Goal: Information Seeking & Learning: Check status

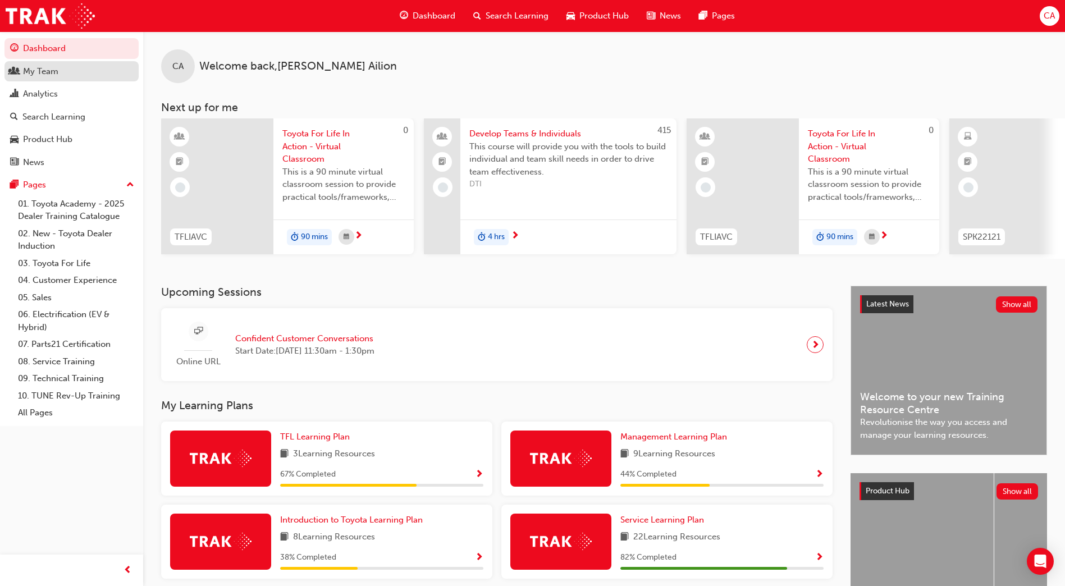
click at [66, 77] on div "My Team" at bounding box center [71, 72] width 123 height 14
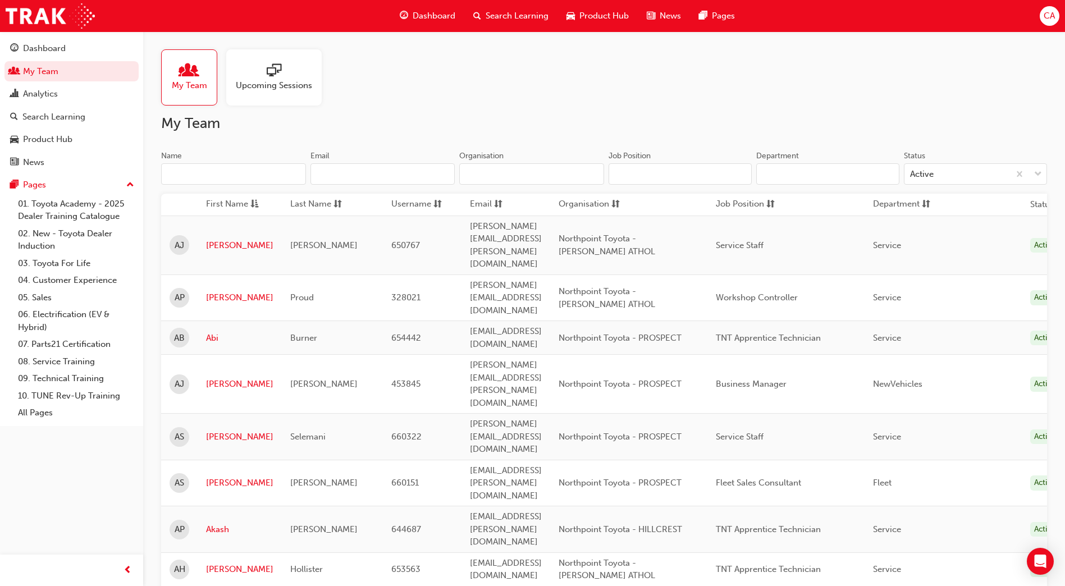
click at [267, 180] on input "Name" at bounding box center [233, 173] width 145 height 21
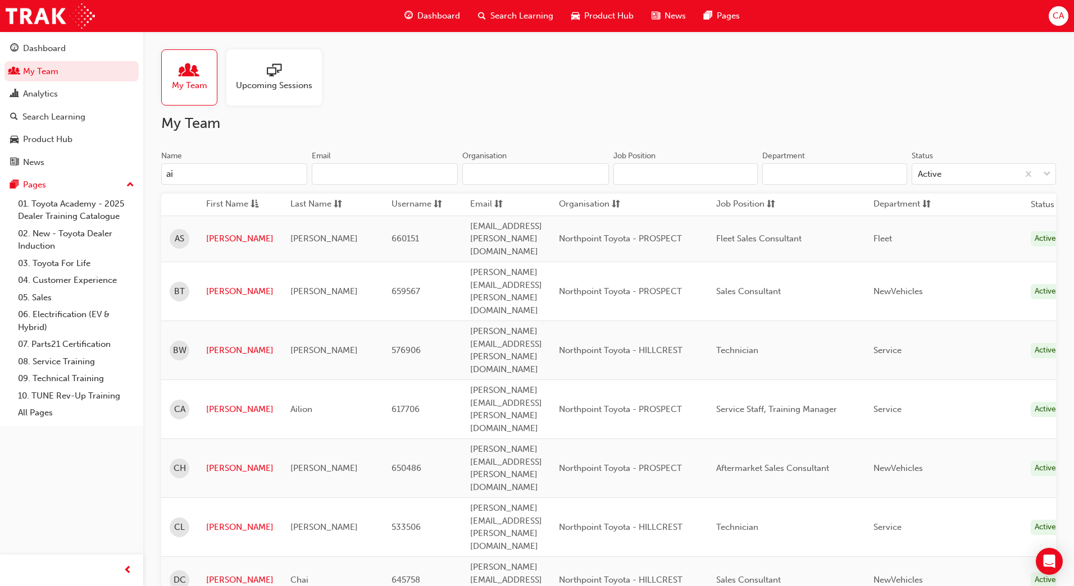
type input "a"
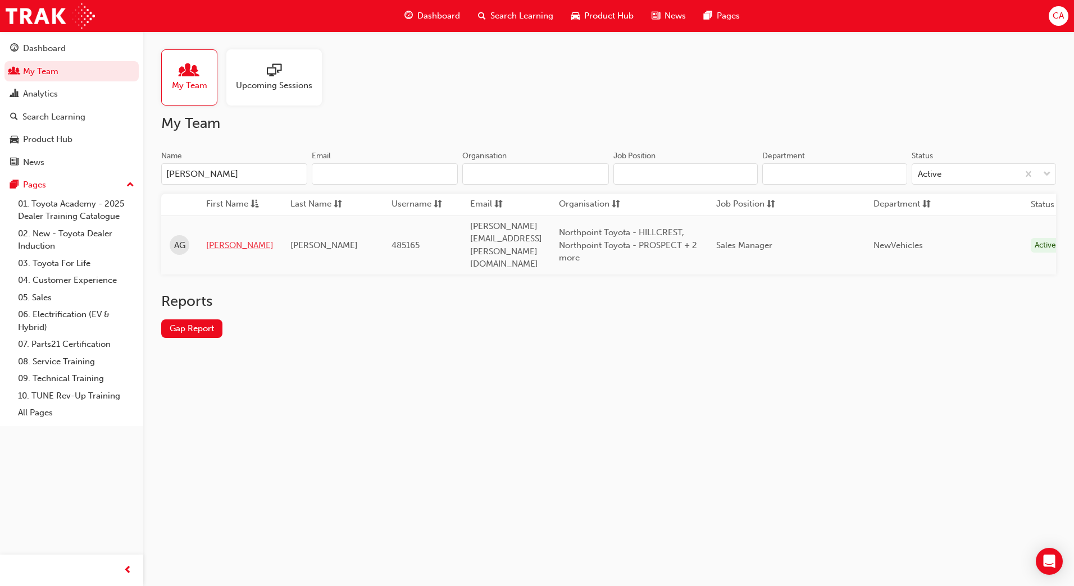
type input "[PERSON_NAME]"
click at [218, 239] on link "[PERSON_NAME]" at bounding box center [239, 245] width 67 height 13
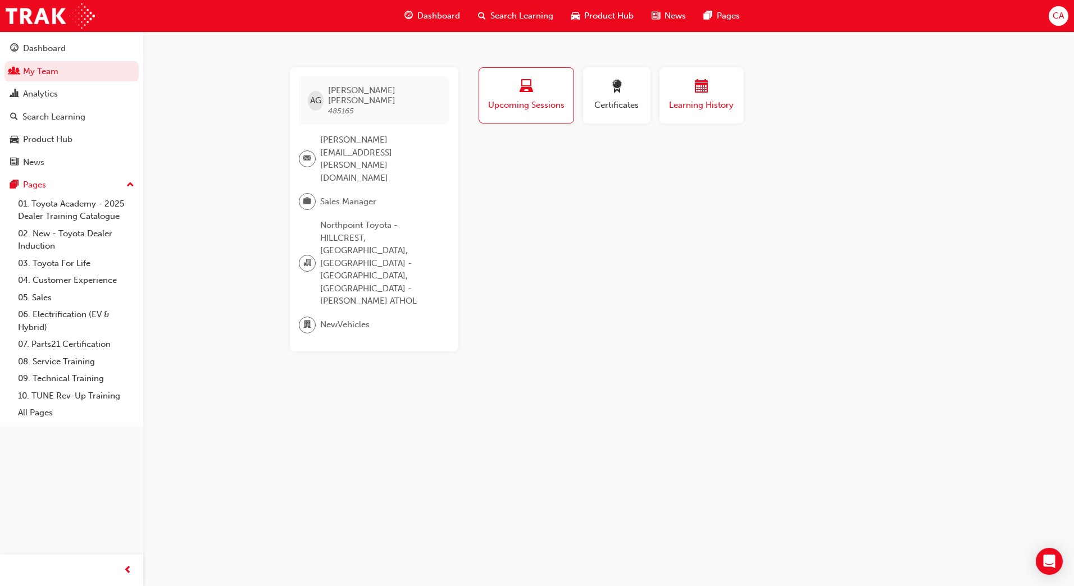
click at [676, 101] on span "Learning History" at bounding box center [701, 105] width 67 height 13
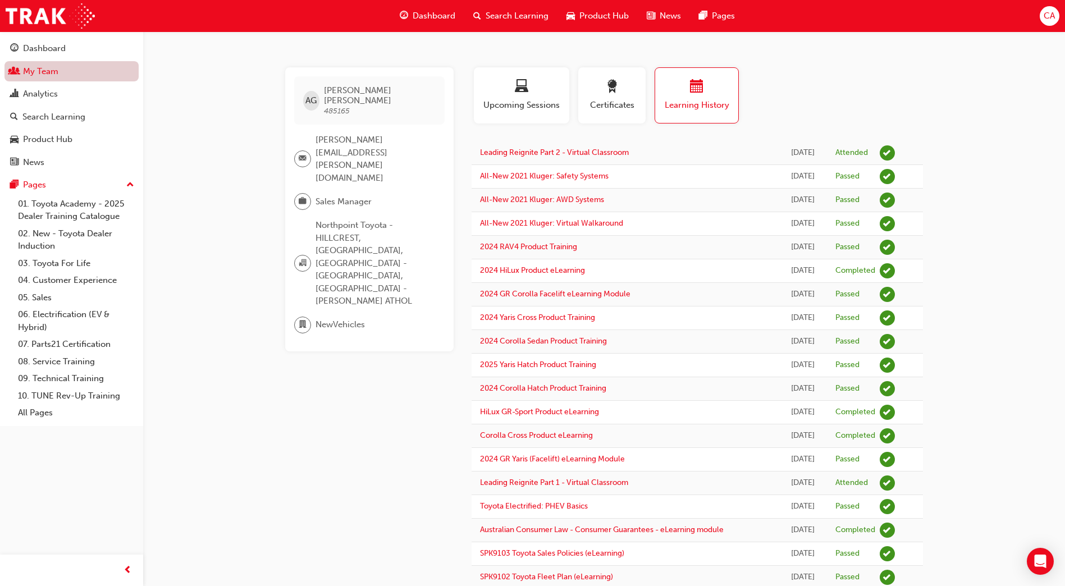
click at [66, 77] on link "My Team" at bounding box center [71, 71] width 134 height 21
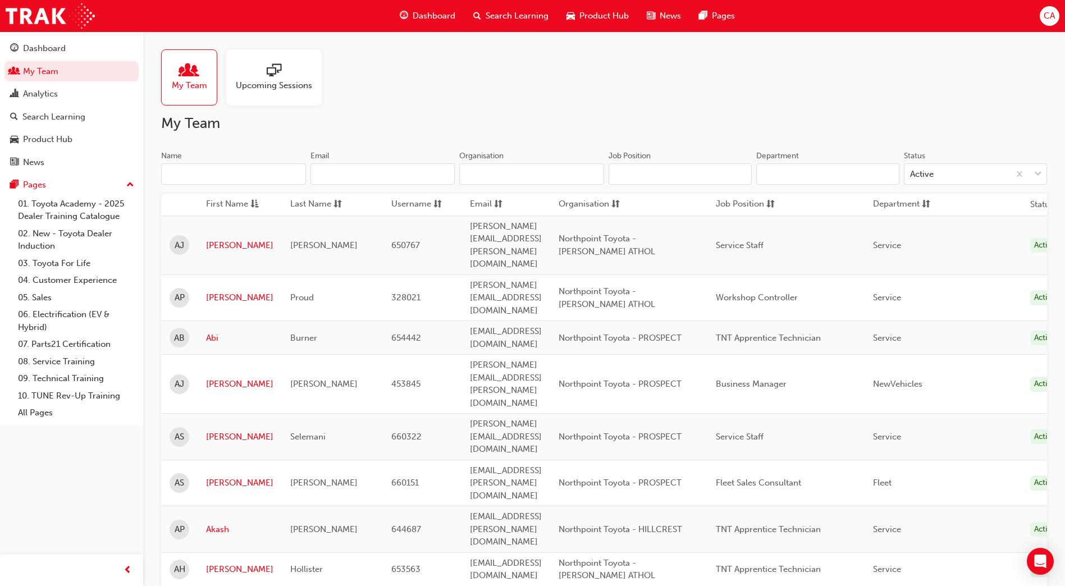
click at [189, 174] on input "Name" at bounding box center [233, 173] width 145 height 21
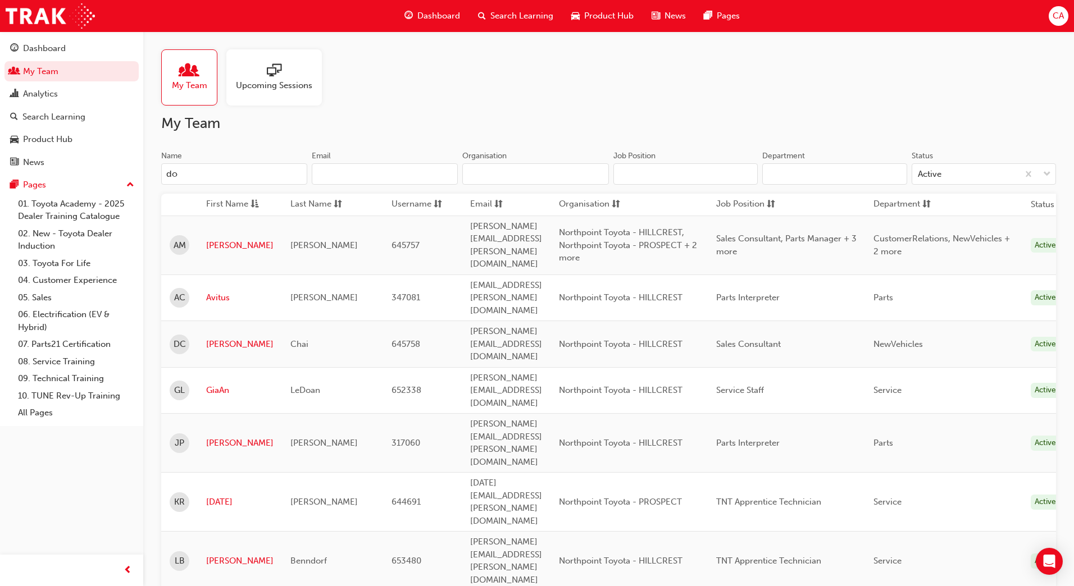
type input "d"
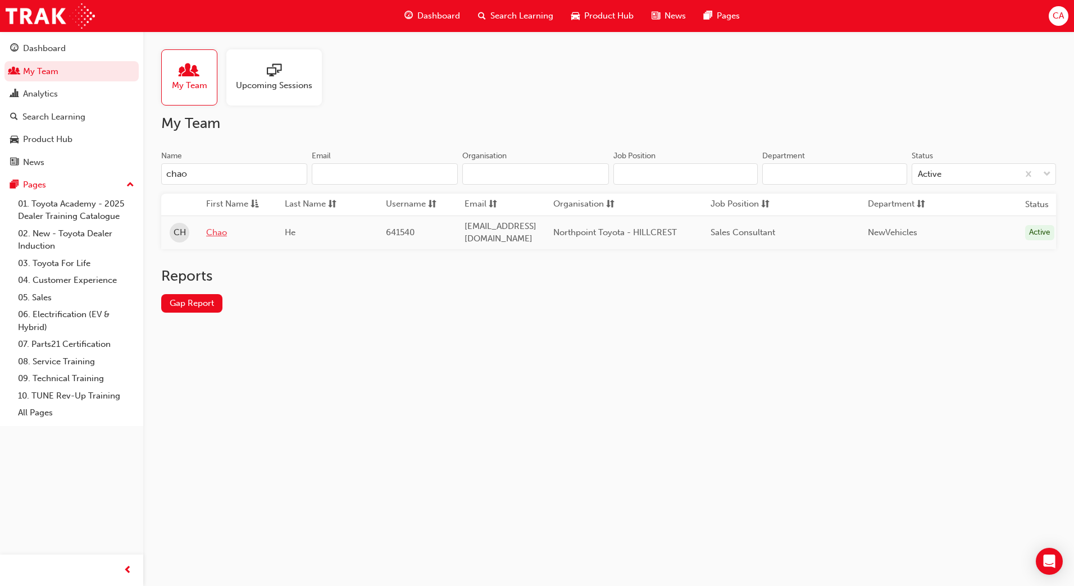
type input "chao"
click at [212, 230] on link "Chao" at bounding box center [237, 232] width 62 height 13
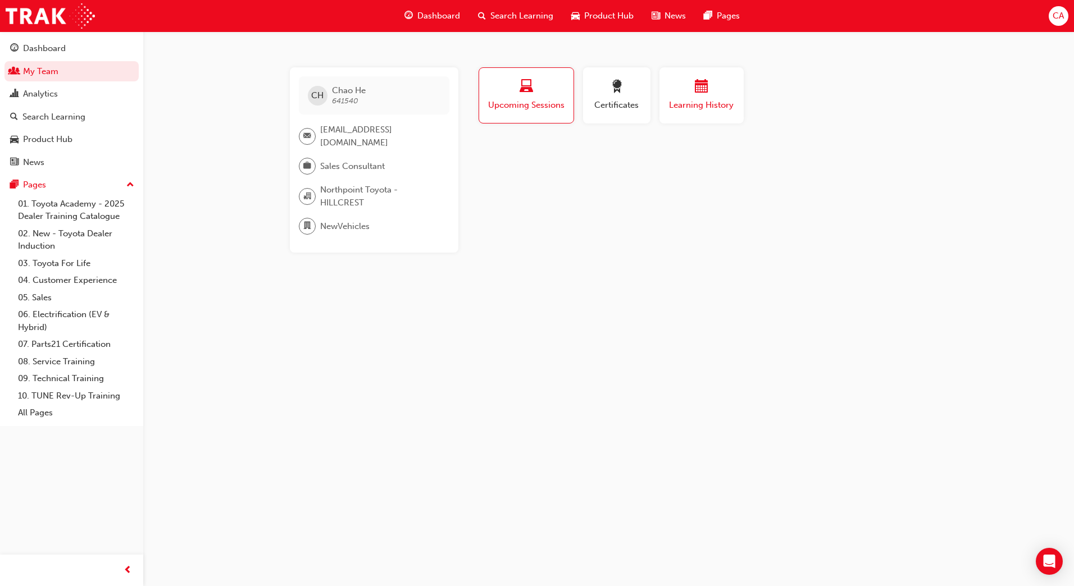
click at [686, 106] on span "Learning History" at bounding box center [701, 105] width 67 height 13
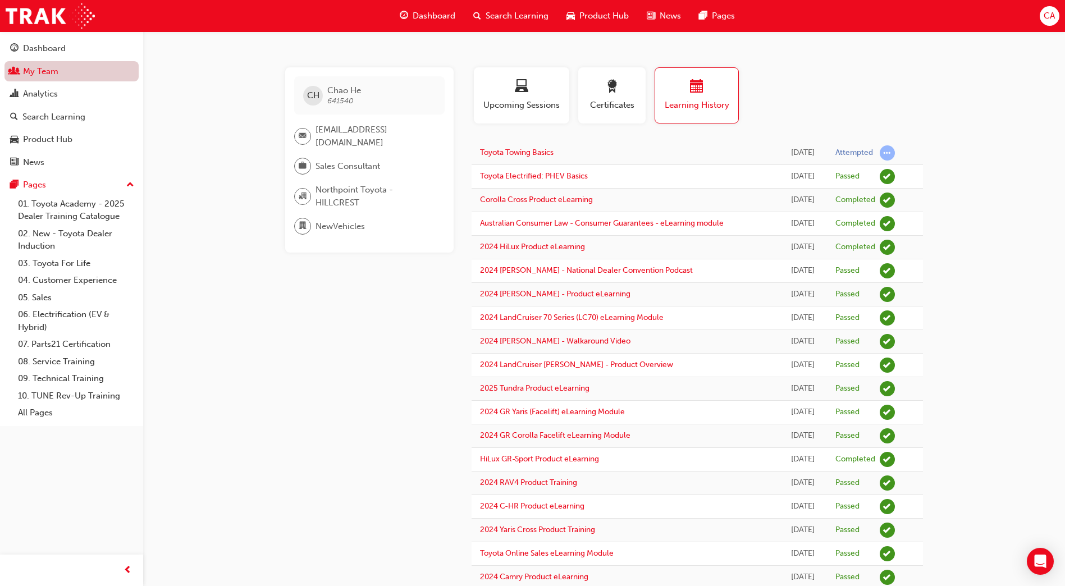
click at [87, 71] on link "My Team" at bounding box center [71, 71] width 134 height 21
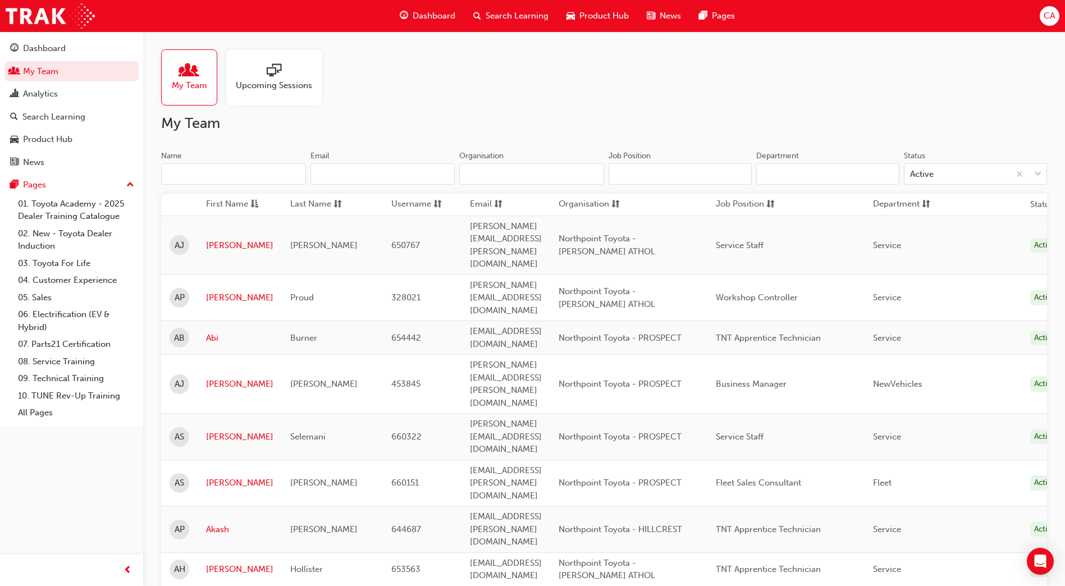
click at [201, 169] on input "Name" at bounding box center [233, 173] width 145 height 21
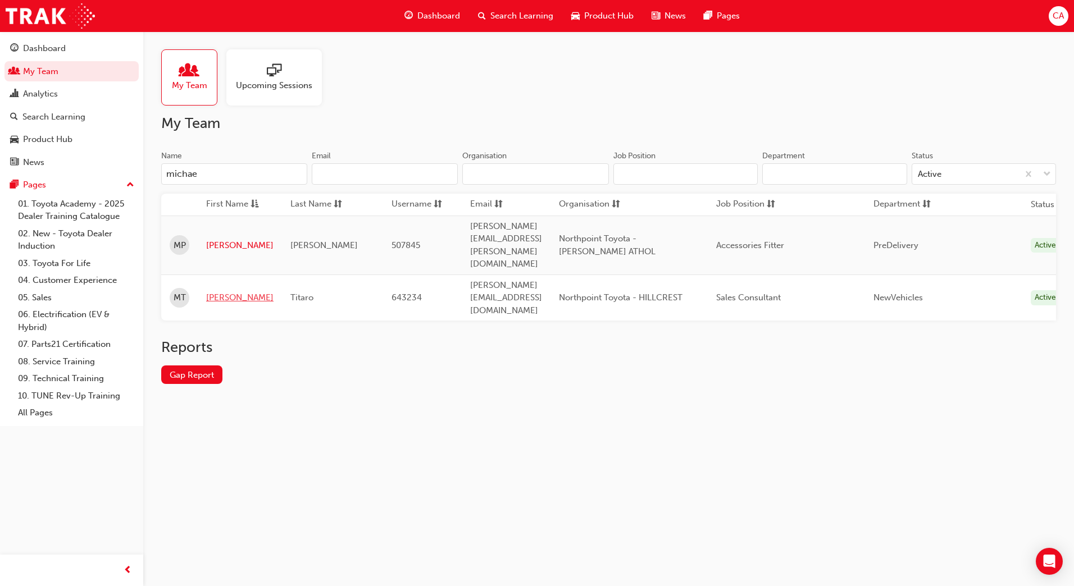
type input "michae"
click at [217, 291] on link "[PERSON_NAME]" at bounding box center [239, 297] width 67 height 13
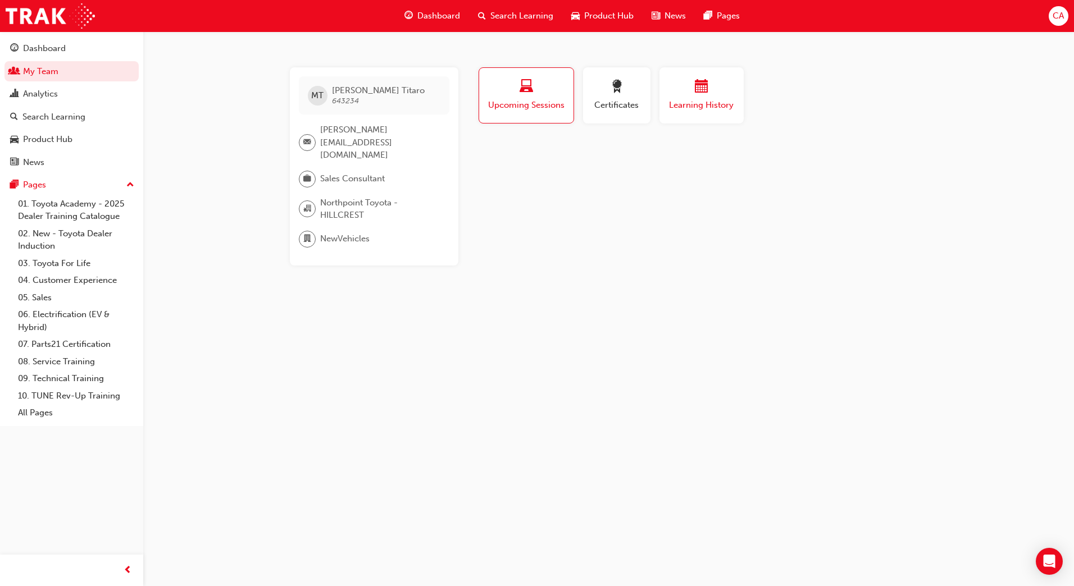
click at [701, 104] on span "Learning History" at bounding box center [701, 105] width 67 height 13
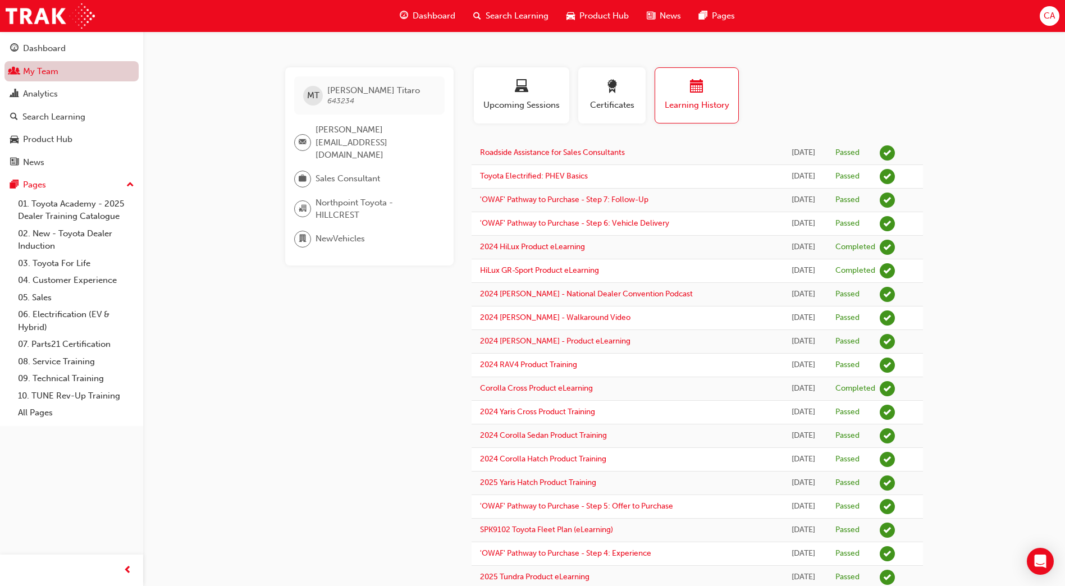
click at [40, 74] on link "My Team" at bounding box center [71, 71] width 134 height 21
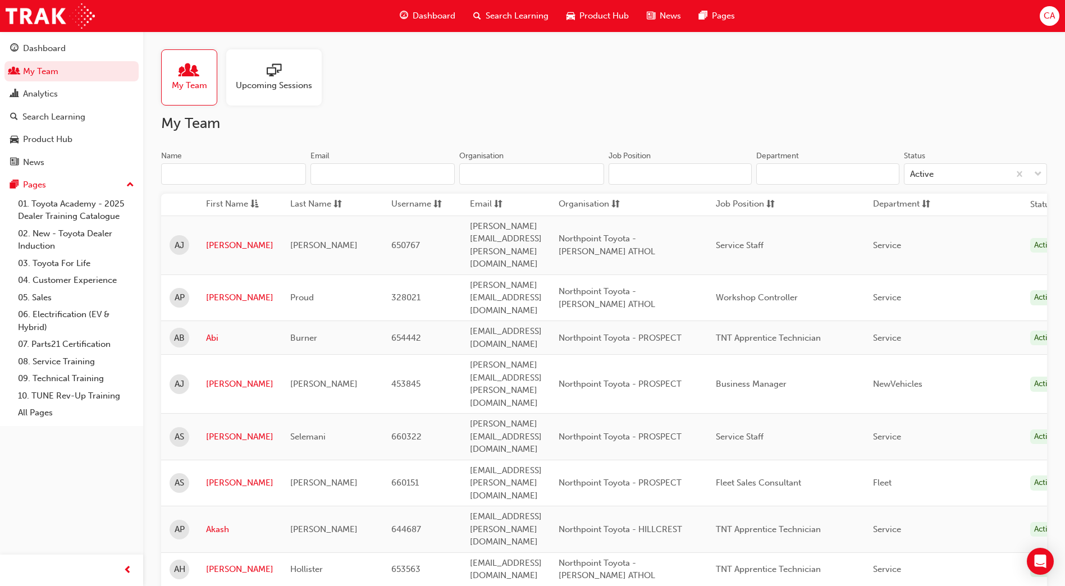
click at [190, 171] on input "Name" at bounding box center [233, 173] width 145 height 21
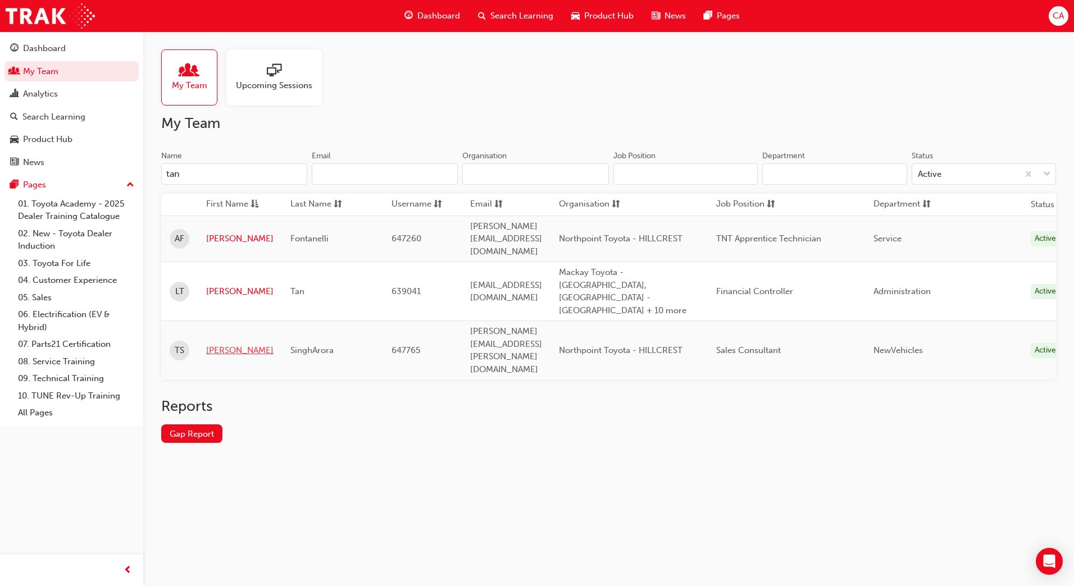
type input "tan"
click at [232, 344] on link "[PERSON_NAME]" at bounding box center [239, 350] width 67 height 13
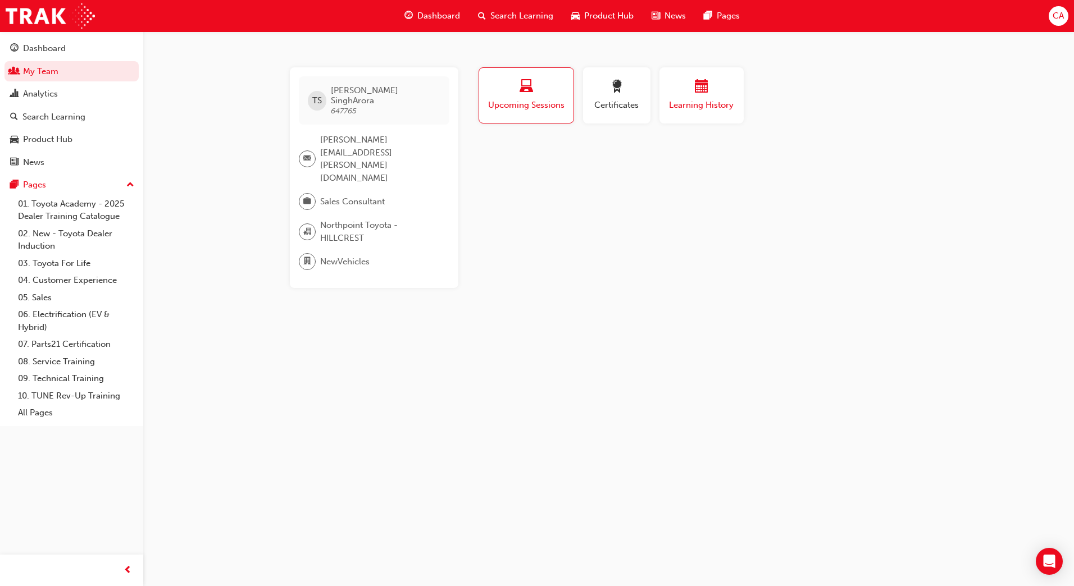
click at [727, 90] on div "button" at bounding box center [701, 88] width 67 height 17
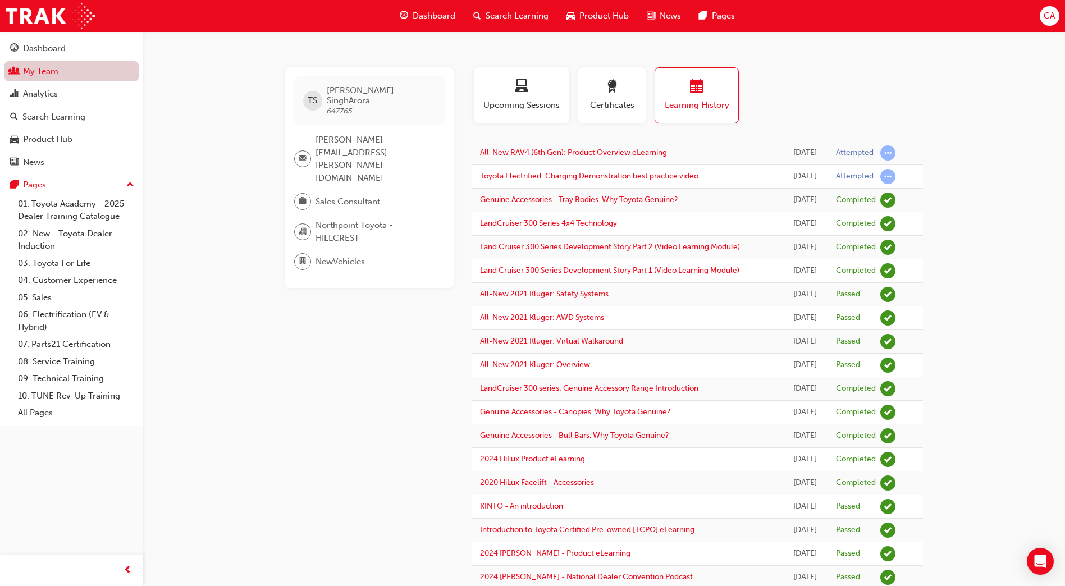
click at [77, 71] on link "My Team" at bounding box center [71, 71] width 134 height 21
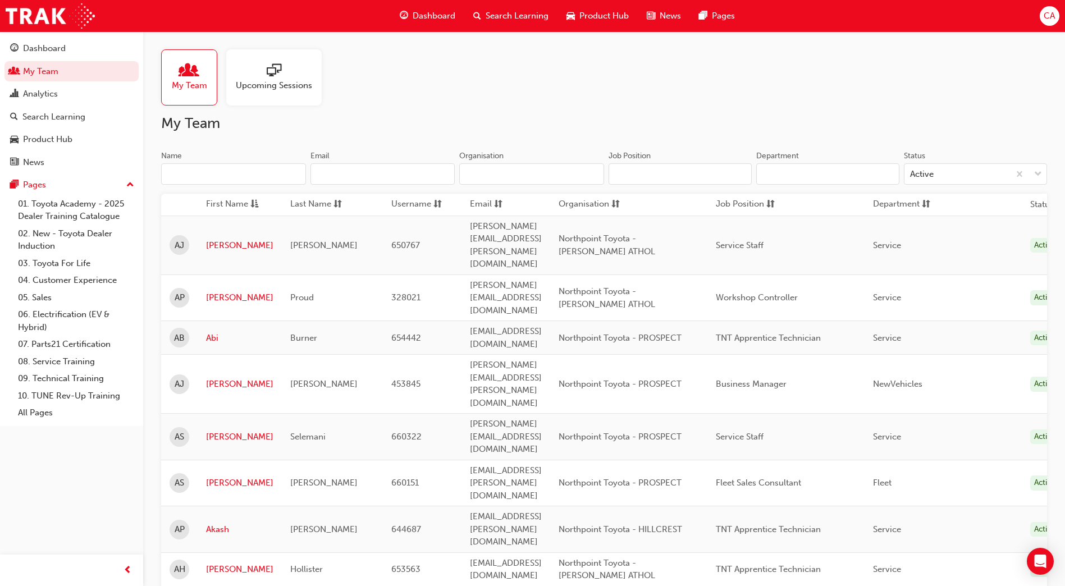
click at [194, 174] on input "Name" at bounding box center [233, 173] width 145 height 21
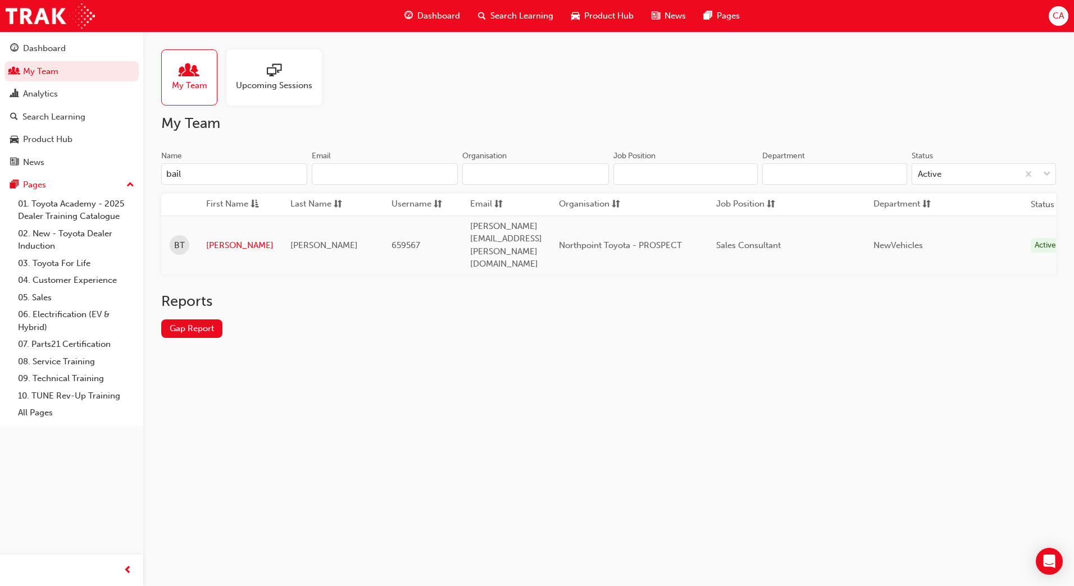
type input "bail"
click at [218, 239] on link "[PERSON_NAME]" at bounding box center [239, 245] width 67 height 13
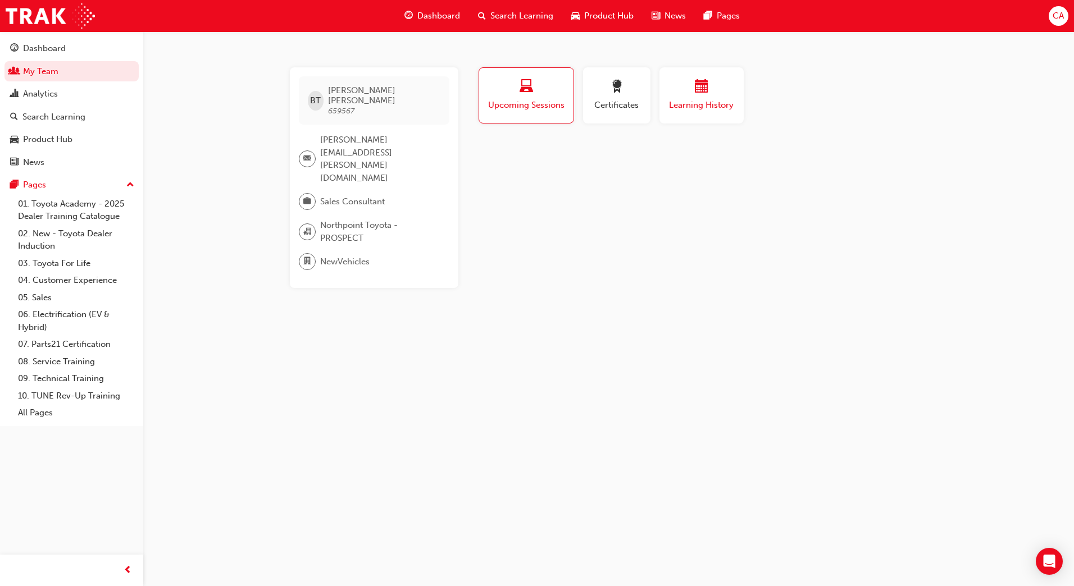
click at [703, 101] on span "Learning History" at bounding box center [701, 105] width 67 height 13
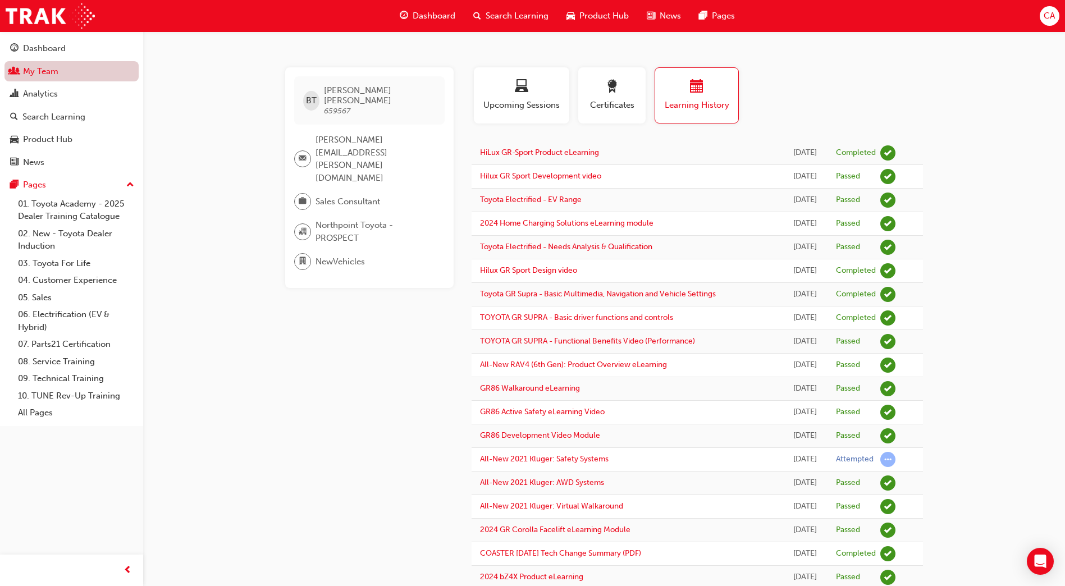
click at [98, 71] on link "My Team" at bounding box center [71, 71] width 134 height 21
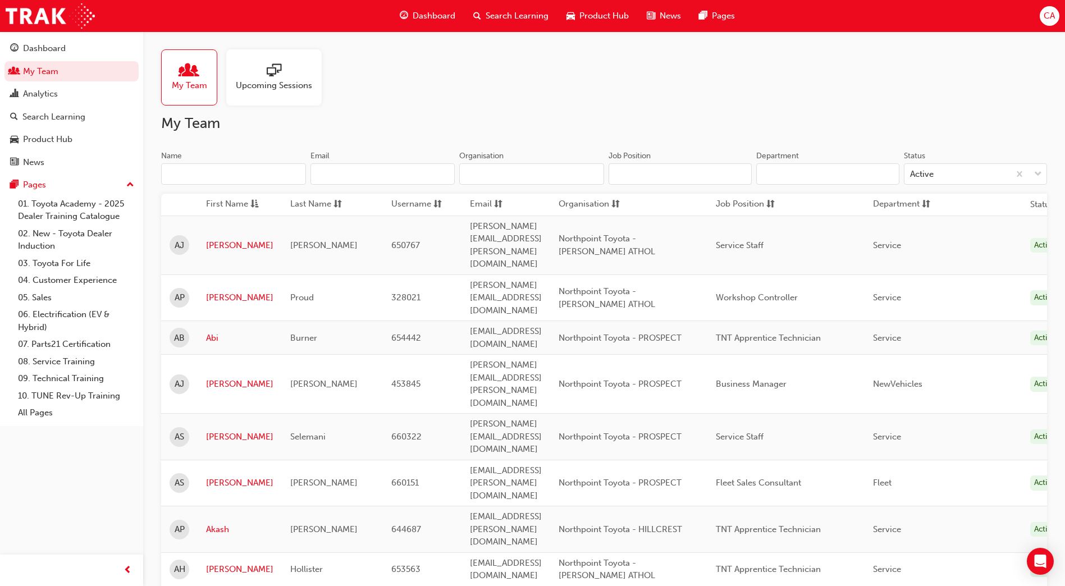
click at [225, 177] on input "Name" at bounding box center [233, 173] width 145 height 21
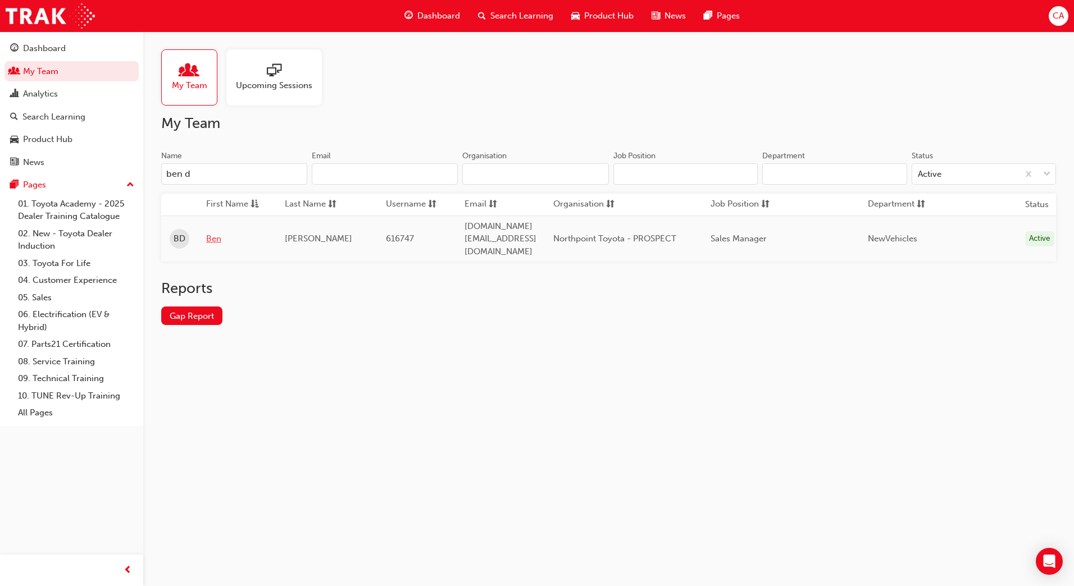
type input "ben d"
click at [215, 234] on link "Ben" at bounding box center [237, 238] width 62 height 13
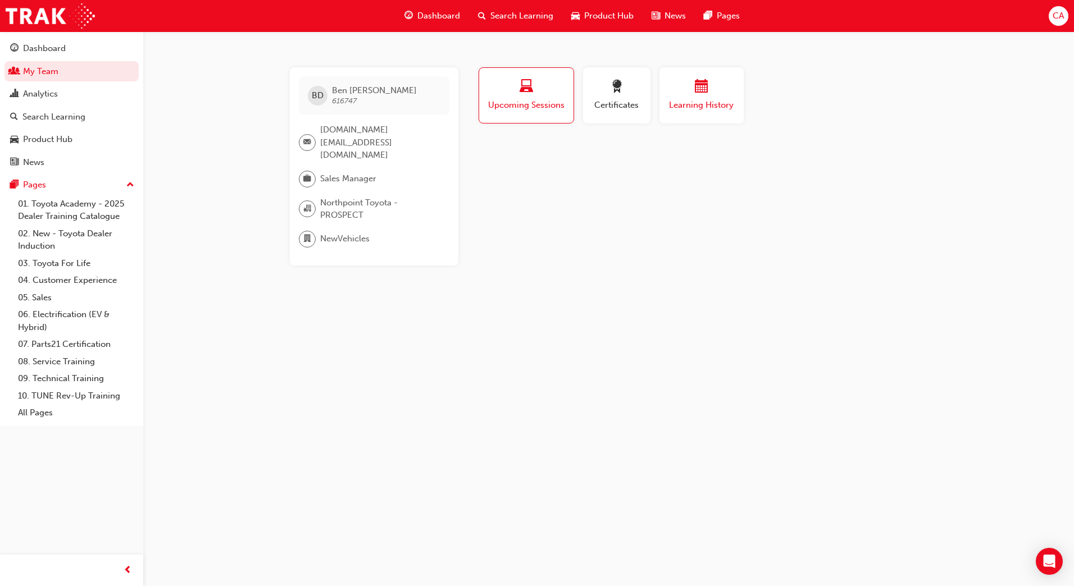
click at [699, 90] on span "calendar-icon" at bounding box center [701, 87] width 13 height 15
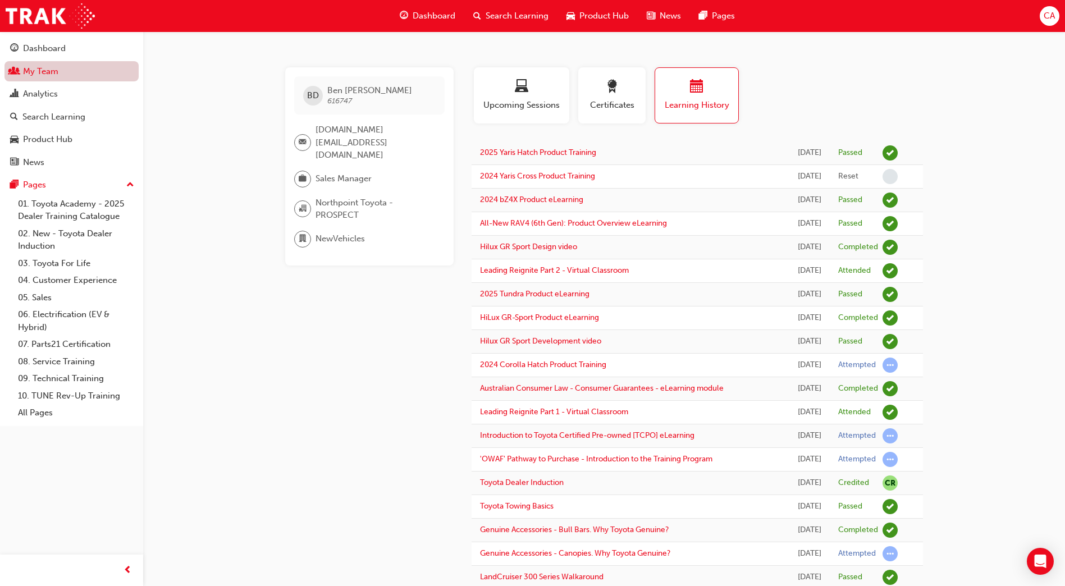
click at [48, 71] on link "My Team" at bounding box center [71, 71] width 134 height 21
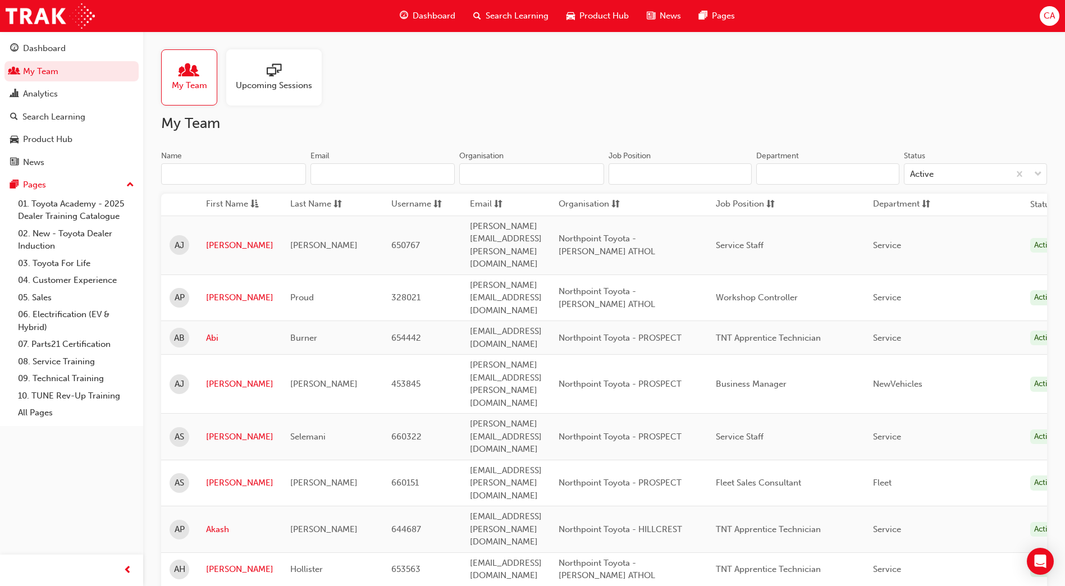
drag, startPoint x: 185, startPoint y: 170, endPoint x: 190, endPoint y: 174, distance: 6.0
click at [185, 171] on input "Name" at bounding box center [233, 173] width 145 height 21
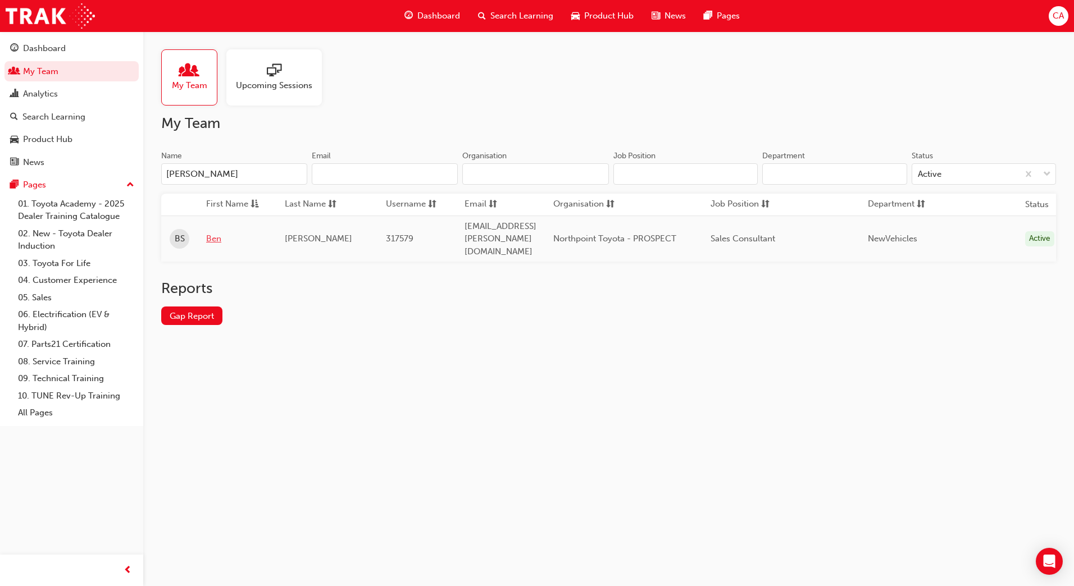
type input "[PERSON_NAME]"
click at [211, 232] on link "Ben" at bounding box center [237, 238] width 62 height 13
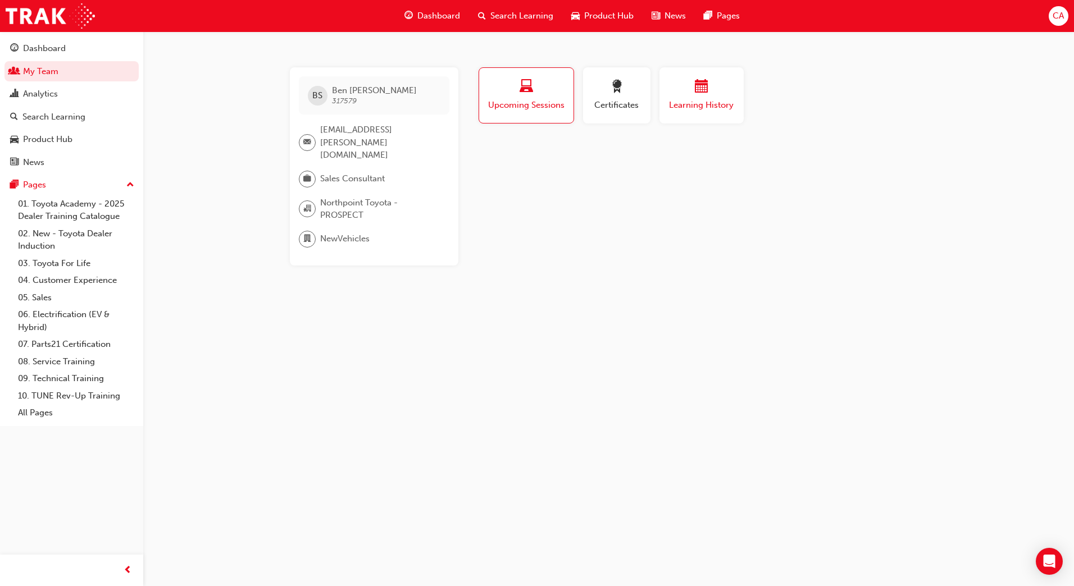
click at [712, 99] on span "Learning History" at bounding box center [701, 105] width 67 height 13
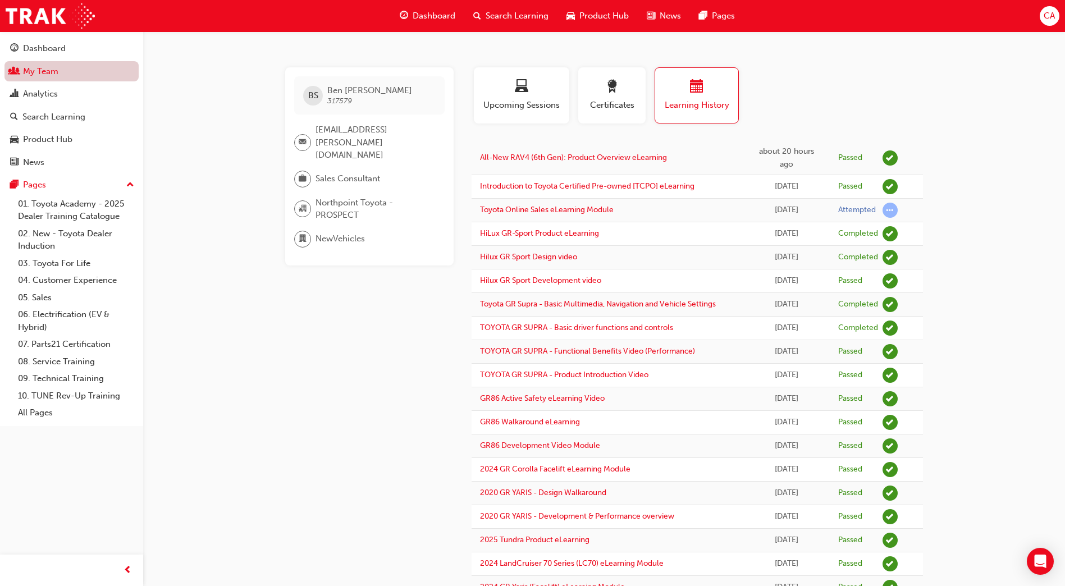
click at [100, 74] on link "My Team" at bounding box center [71, 71] width 134 height 21
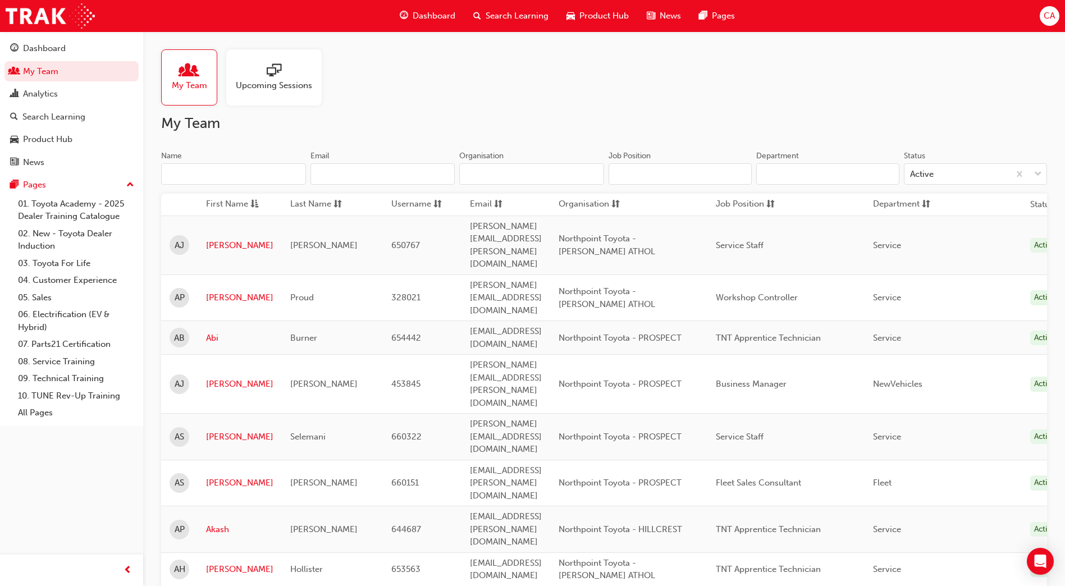
click at [206, 168] on input "Name" at bounding box center [233, 173] width 145 height 21
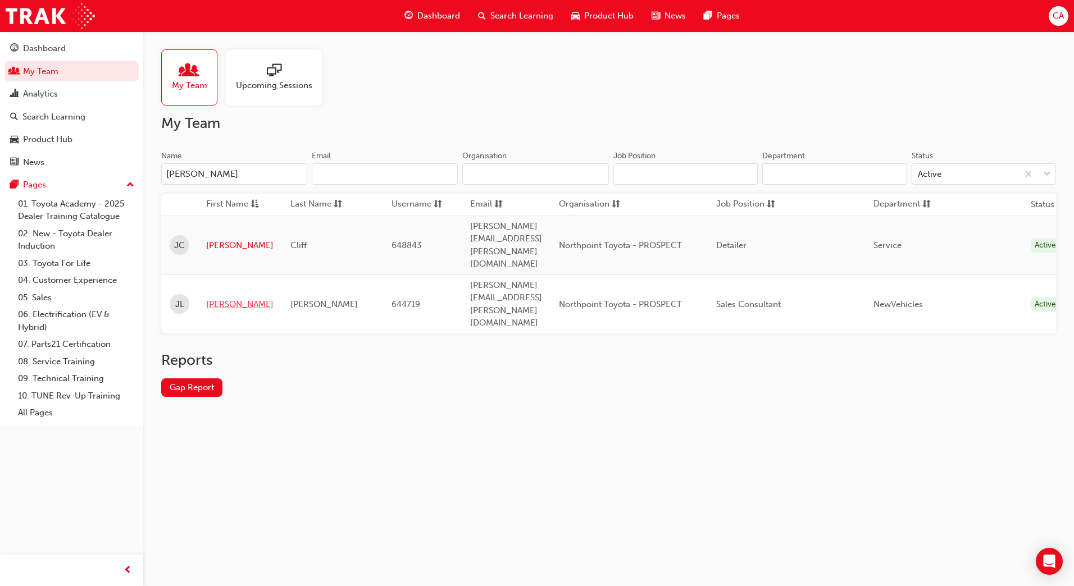
type input "[PERSON_NAME]"
click at [215, 298] on link "[PERSON_NAME]" at bounding box center [239, 304] width 67 height 13
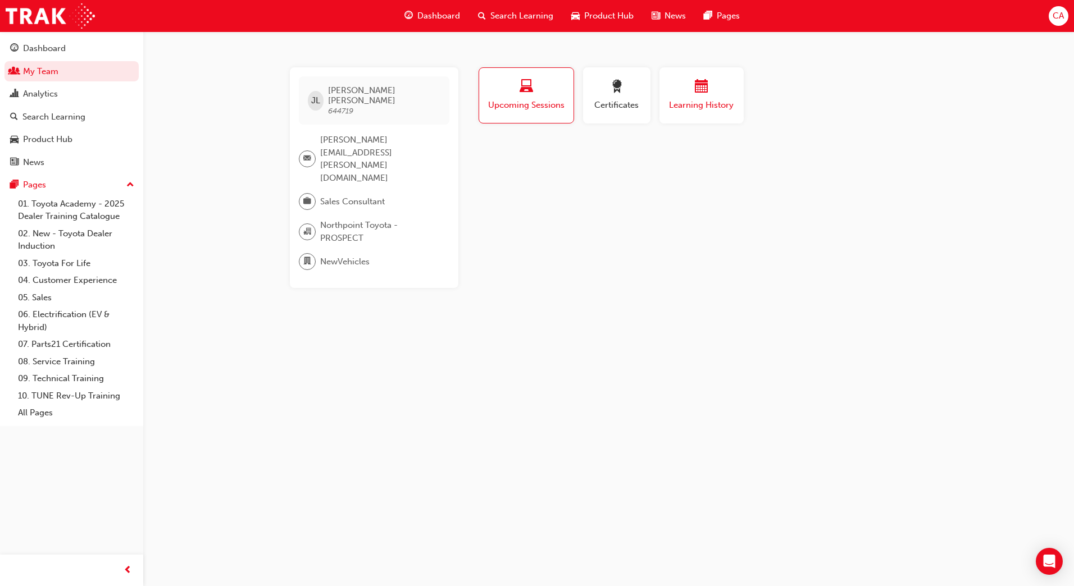
click at [709, 80] on div "button" at bounding box center [701, 88] width 67 height 17
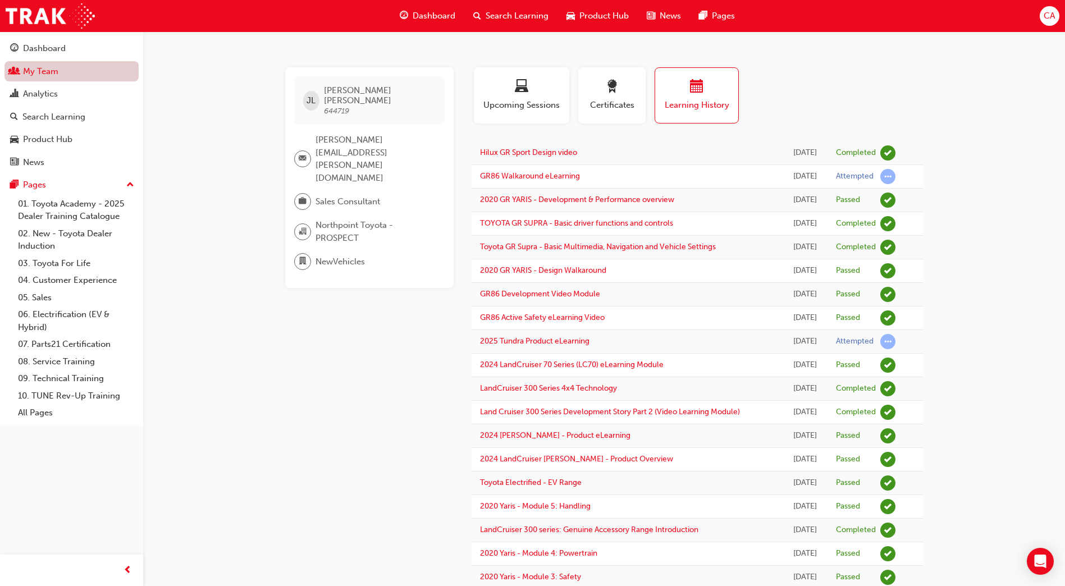
click at [95, 74] on link "My Team" at bounding box center [71, 71] width 134 height 21
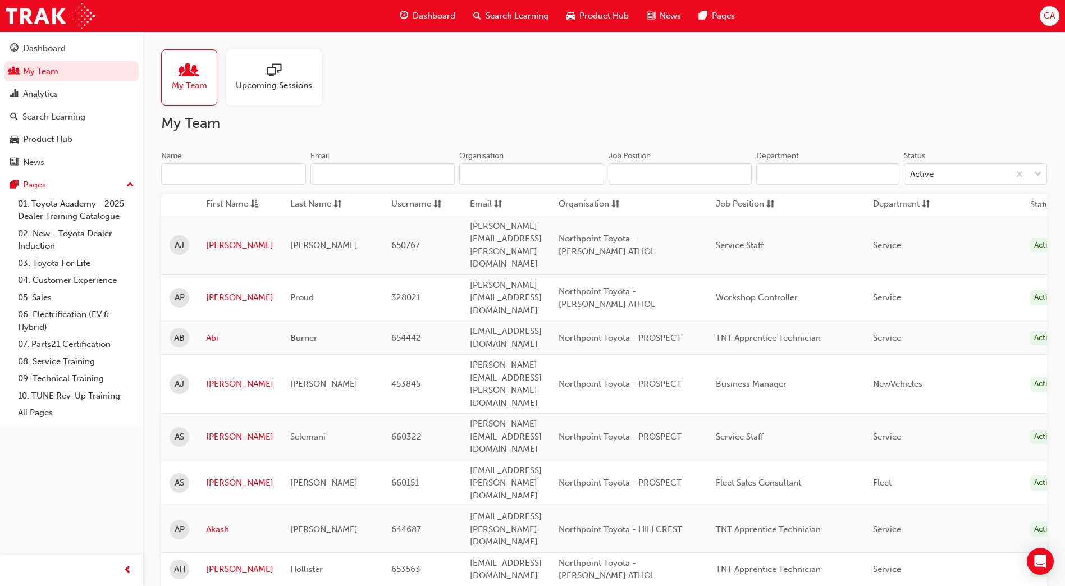
click at [185, 170] on input "Name" at bounding box center [233, 173] width 145 height 21
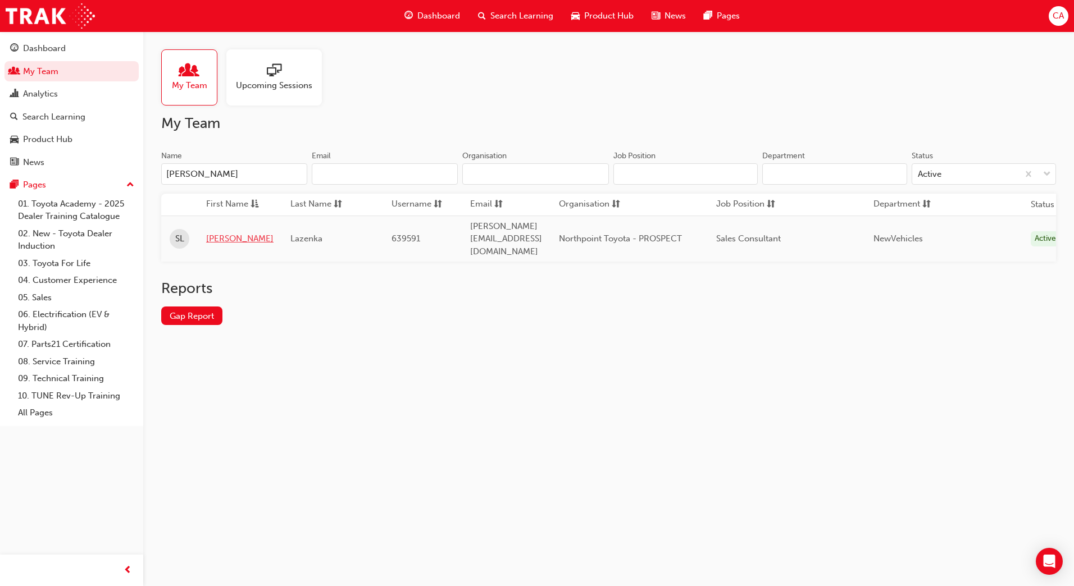
type input "[PERSON_NAME]"
click at [211, 232] on link "[PERSON_NAME]" at bounding box center [239, 238] width 67 height 13
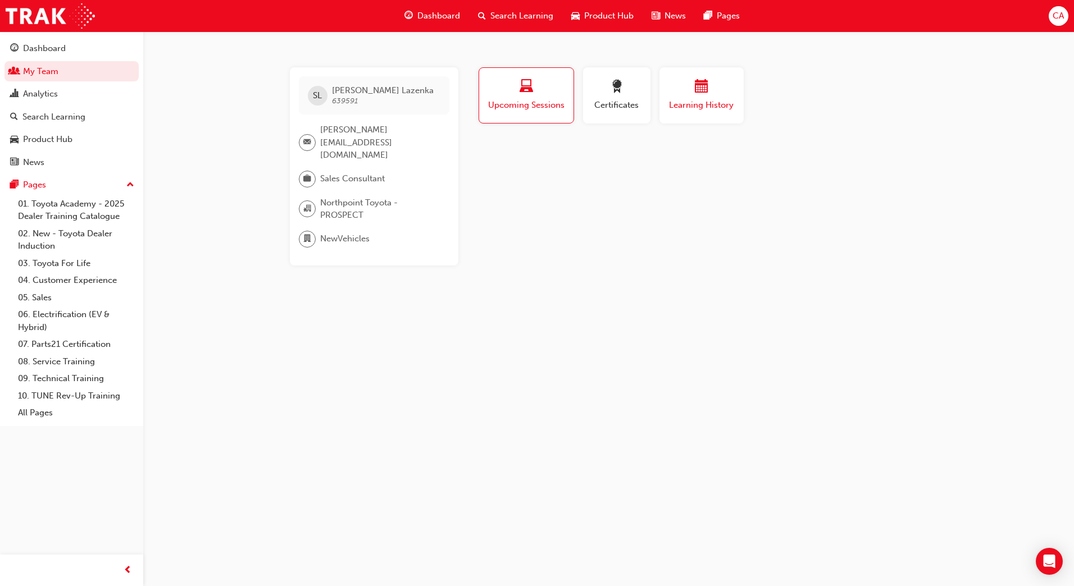
click at [691, 100] on span "Learning History" at bounding box center [701, 105] width 67 height 13
